Goal: Transaction & Acquisition: Purchase product/service

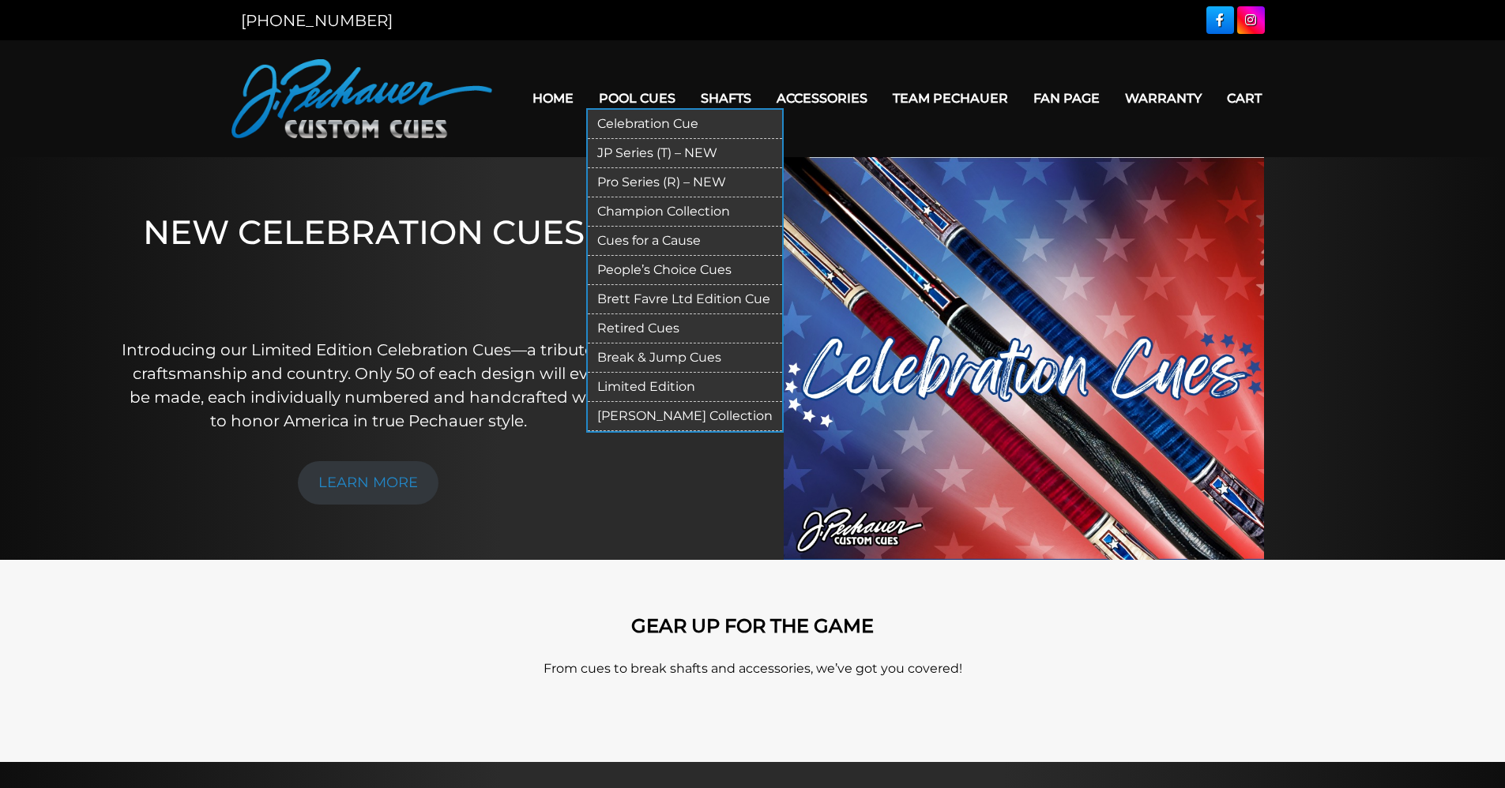
click at [652, 151] on link "JP Series (T) – NEW" at bounding box center [685, 153] width 194 height 29
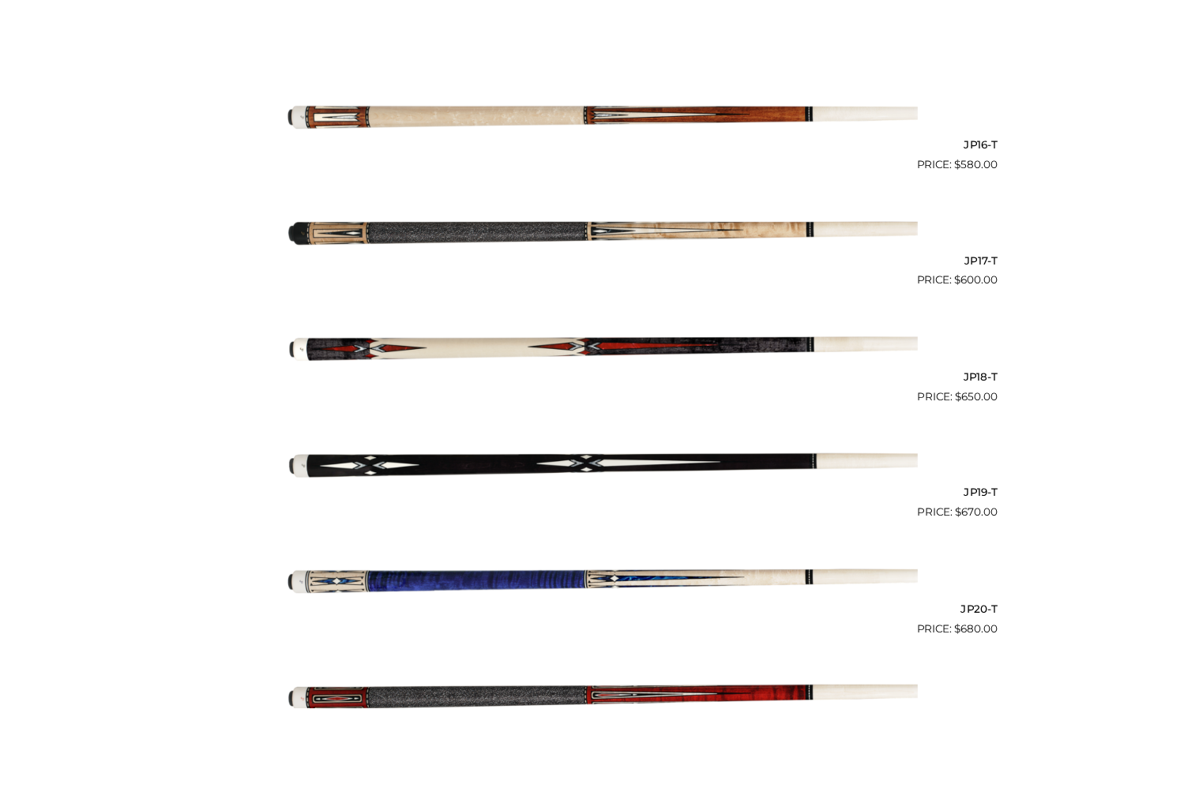
scroll to position [2725, 0]
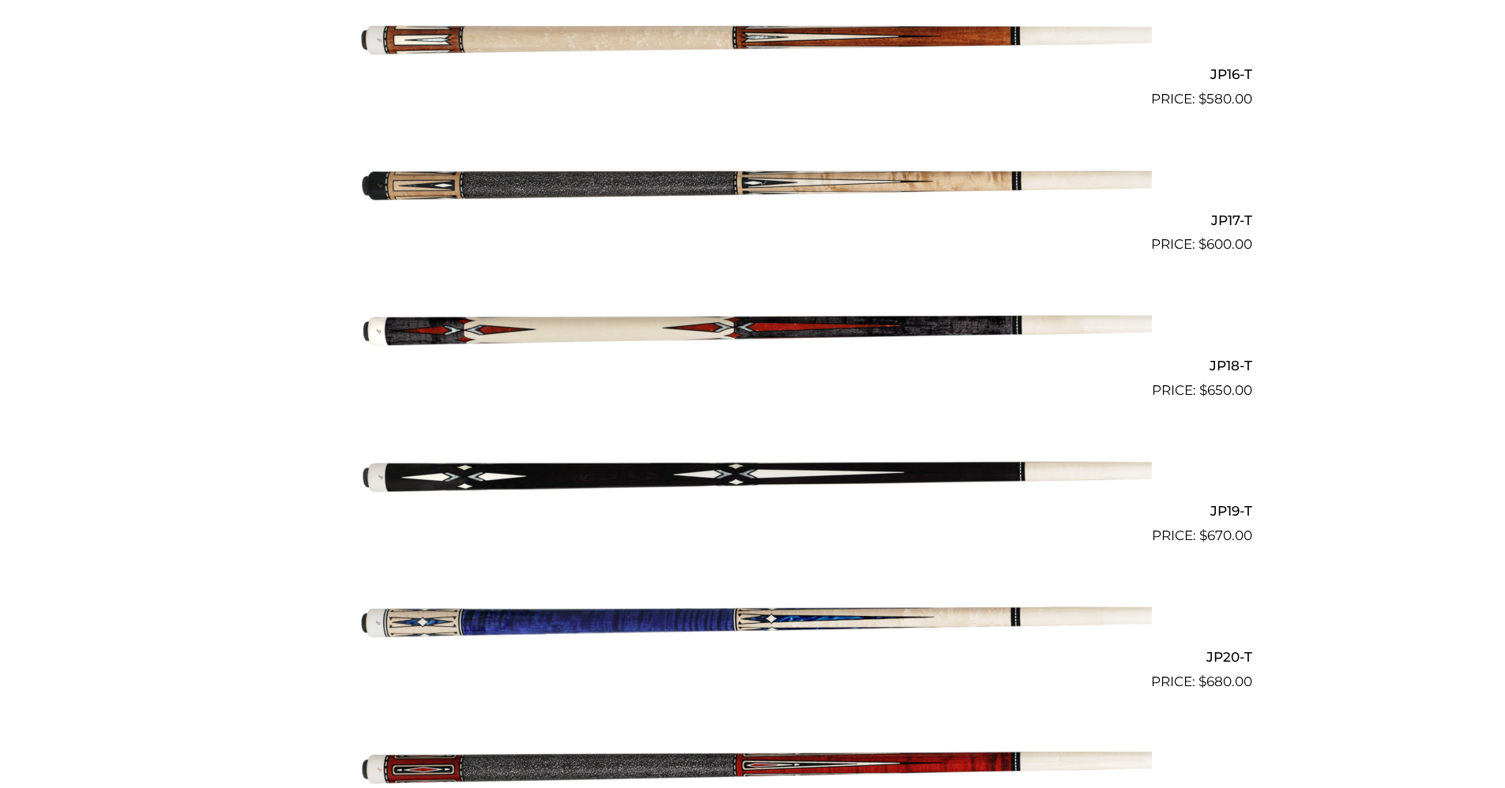
click at [592, 472] on img at bounding box center [753, 474] width 798 height 133
